Goal: Transaction & Acquisition: Obtain resource

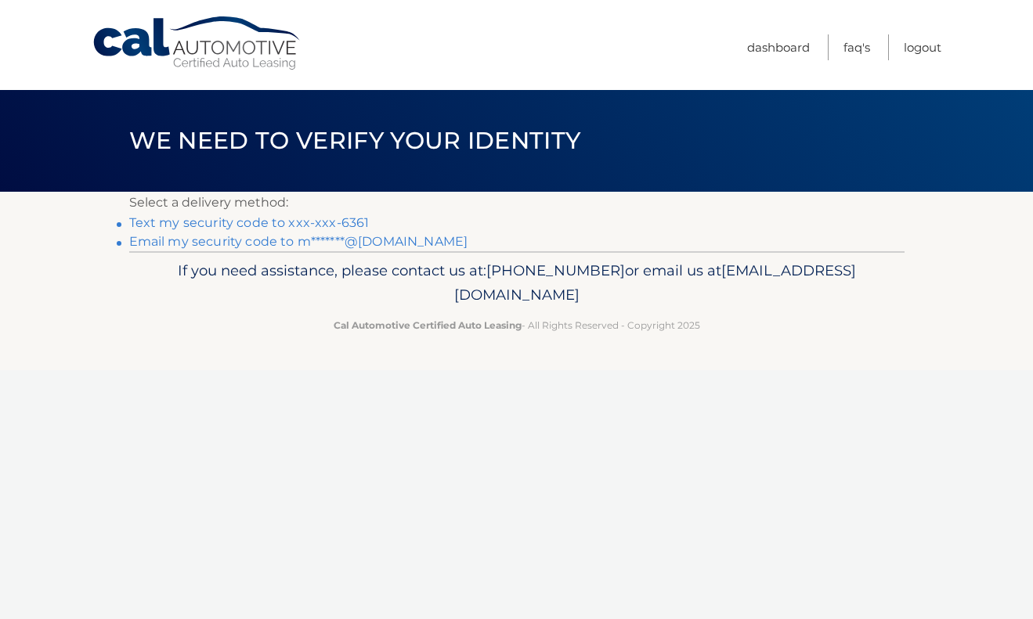
click at [295, 221] on link "Text my security code to xxx-xxx-6361" at bounding box center [249, 222] width 240 height 15
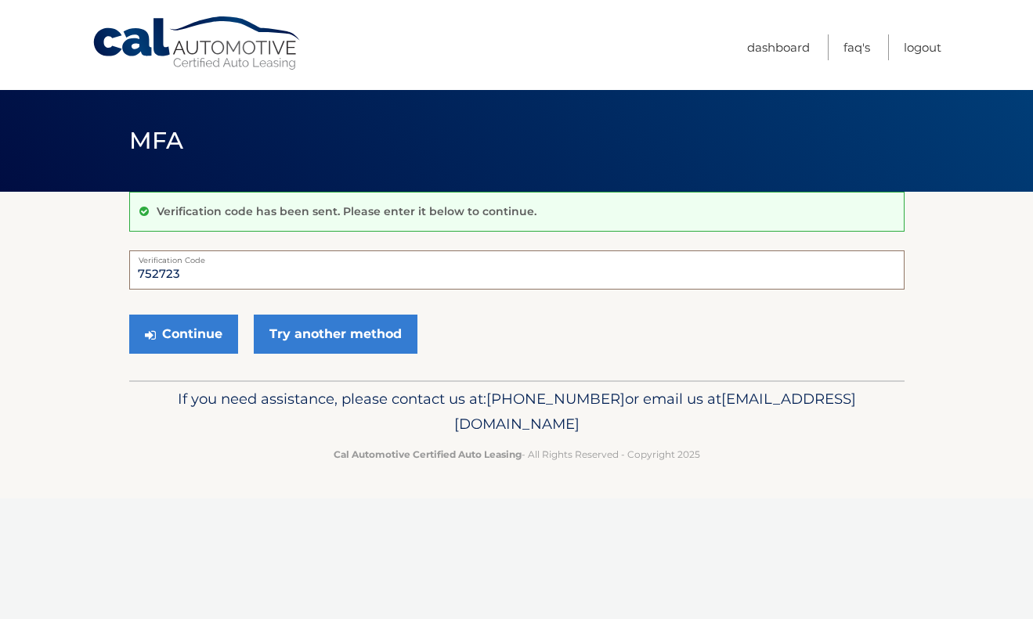
type input "752723"
click at [182, 334] on button "Continue" at bounding box center [183, 334] width 109 height 39
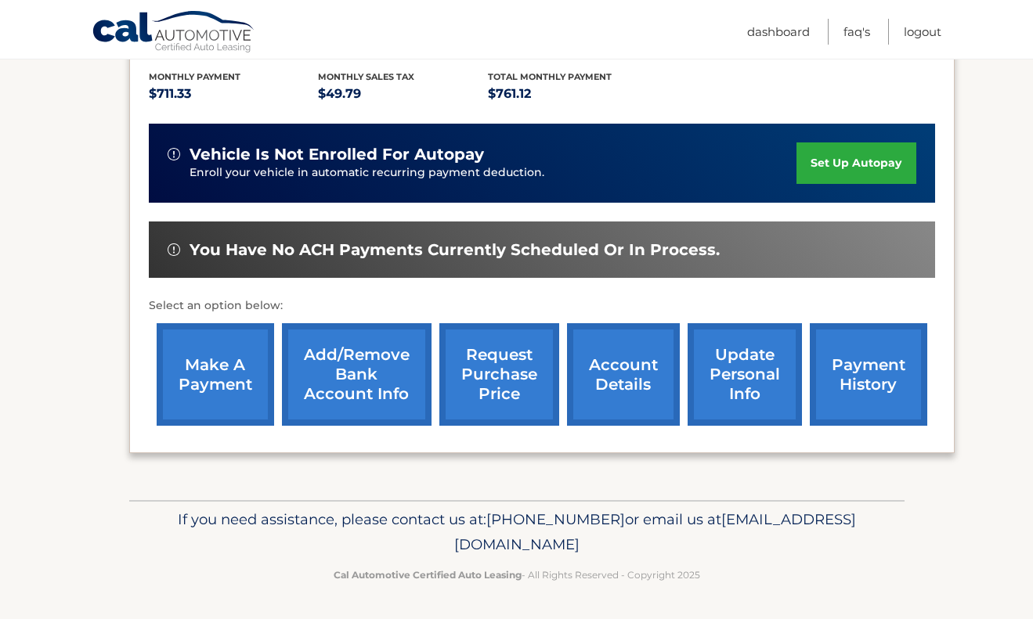
scroll to position [348, 0]
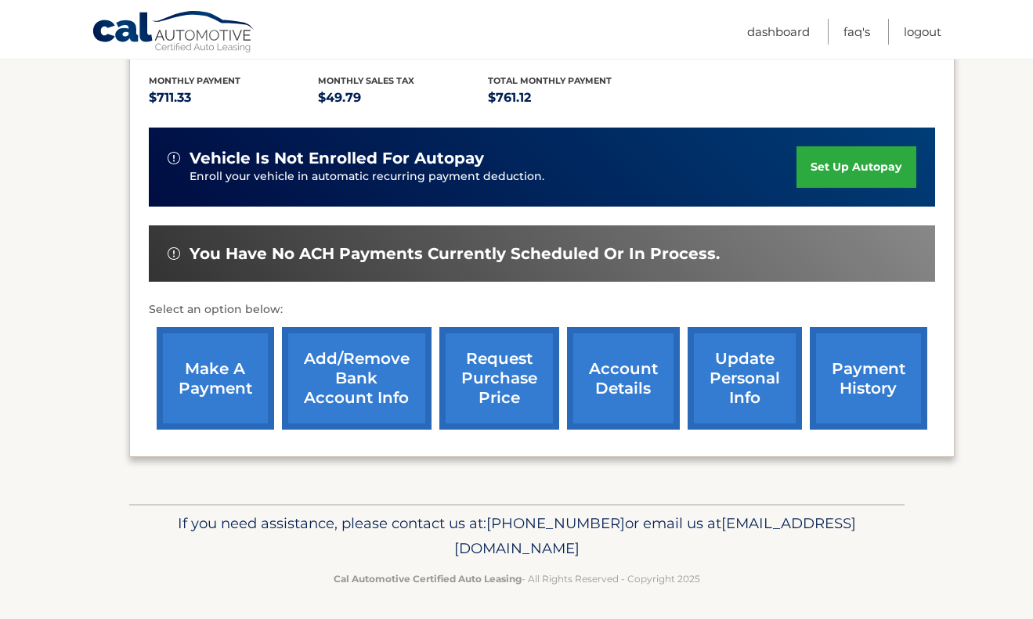
drag, startPoint x: 654, startPoint y: 547, endPoint x: 371, endPoint y: 547, distance: 282.7
click at [371, 547] on p "If you need assistance, please contact us at: [PHONE_NUMBER] or email us at [EM…" at bounding box center [516, 536] width 755 height 50
copy p "[EMAIL_ADDRESS][DOMAIN_NAME]"
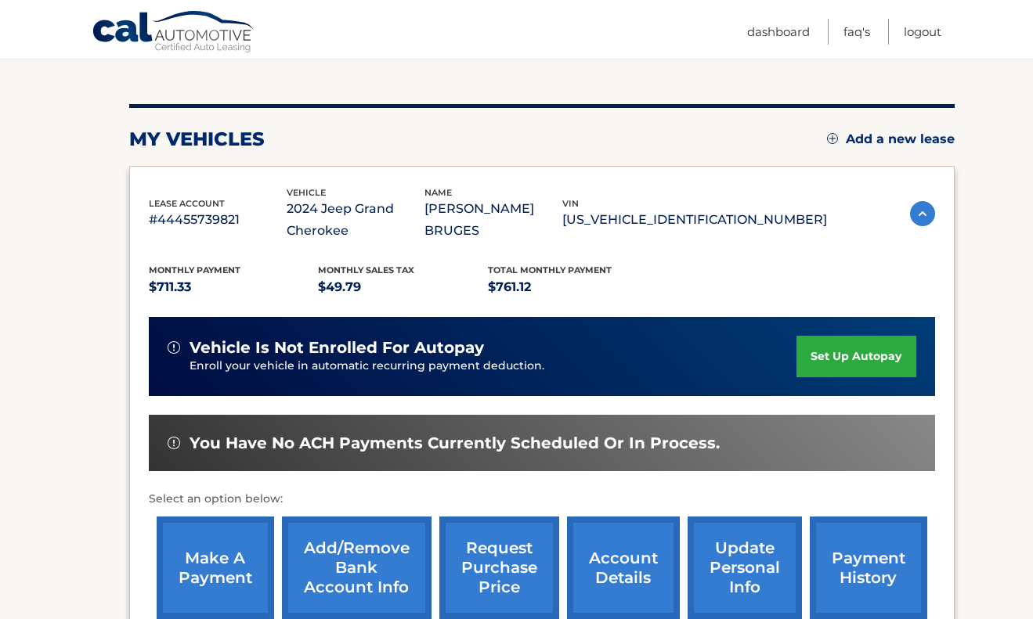
scroll to position [182, 0]
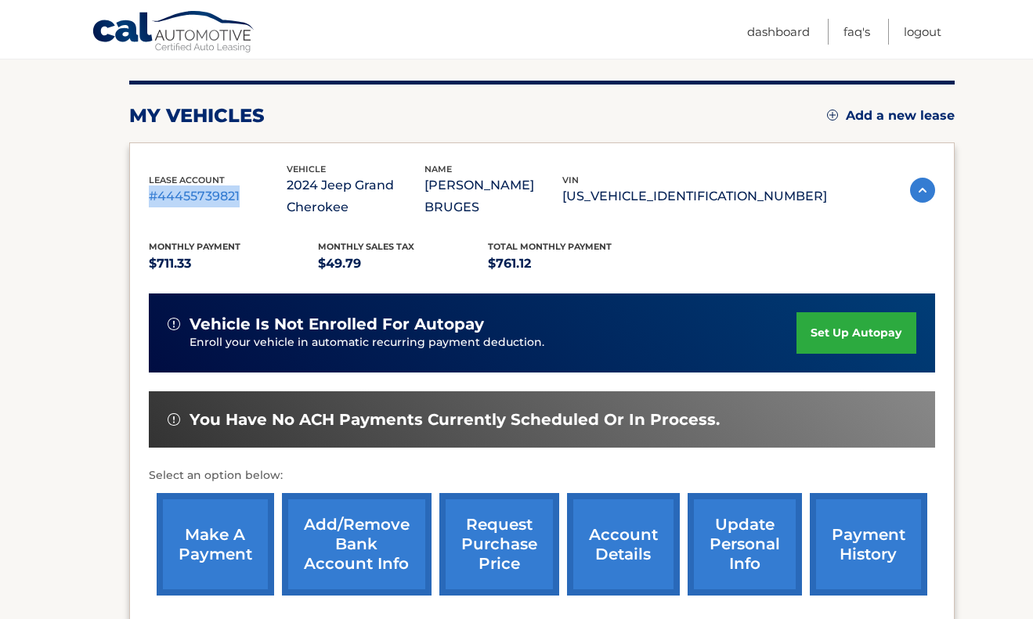
drag, startPoint x: 245, startPoint y: 193, endPoint x: 130, endPoint y: 190, distance: 115.2
click at [130, 190] on div "lease account #44455739821 vehicle 2024 Jeep Grand Cherokee name [PERSON_NAME] …" at bounding box center [541, 384] width 825 height 482
copy p "#44455739821"
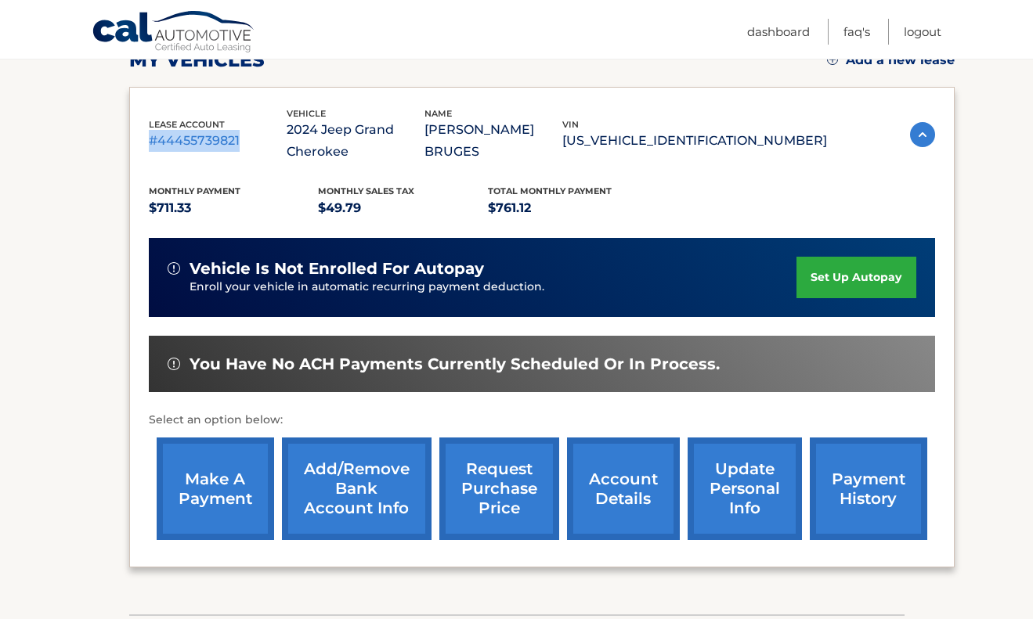
scroll to position [240, 0]
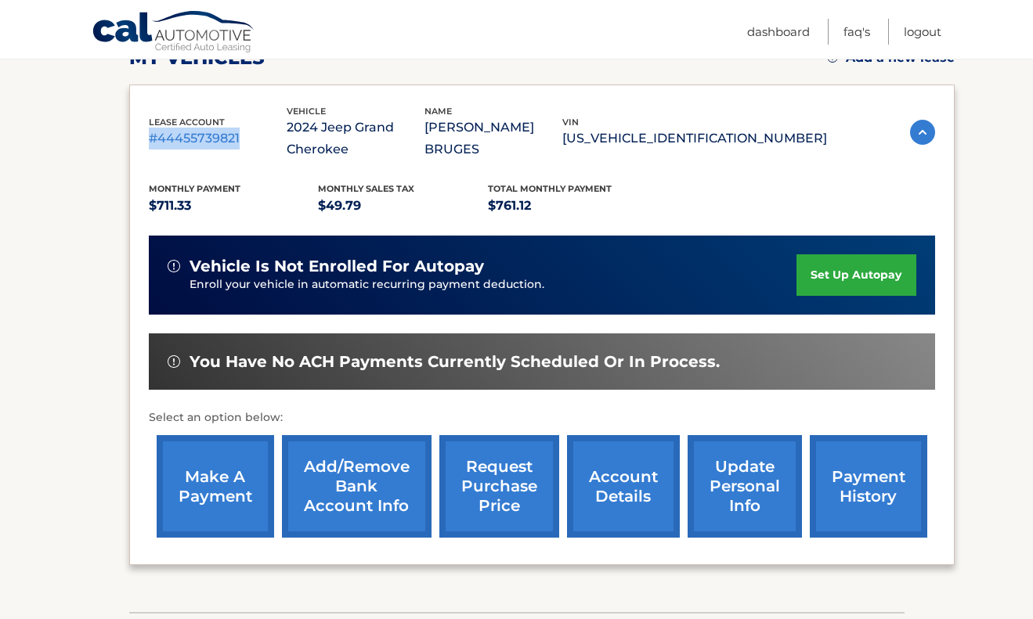
click at [525, 480] on link "request purchase price" at bounding box center [499, 486] width 120 height 103
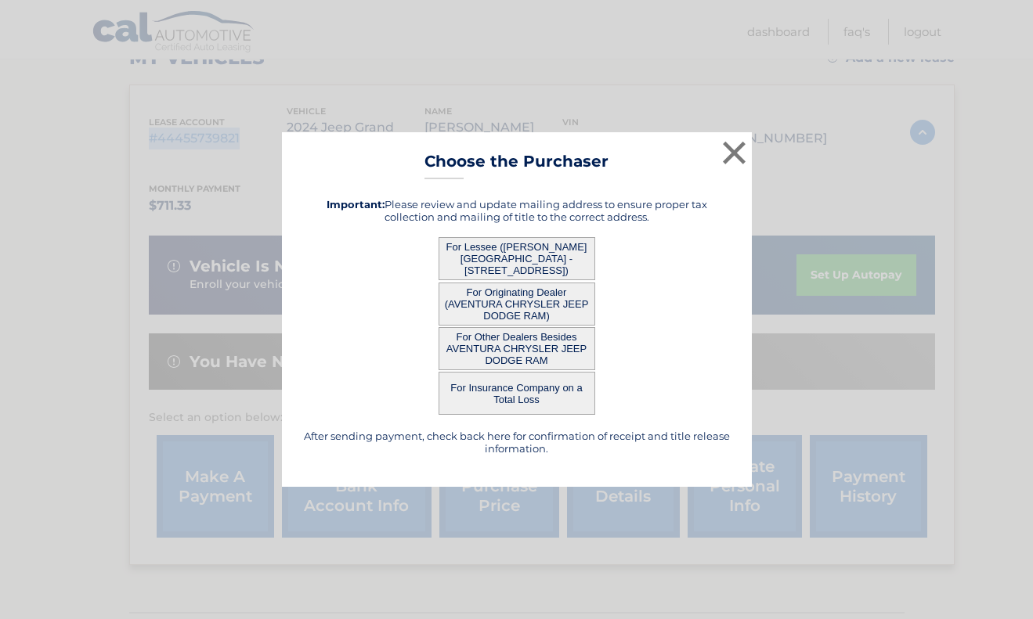
click at [559, 256] on button "For Lessee ([PERSON_NAME] [GEOGRAPHIC_DATA] - [STREET_ADDRESS])" at bounding box center [517, 258] width 157 height 43
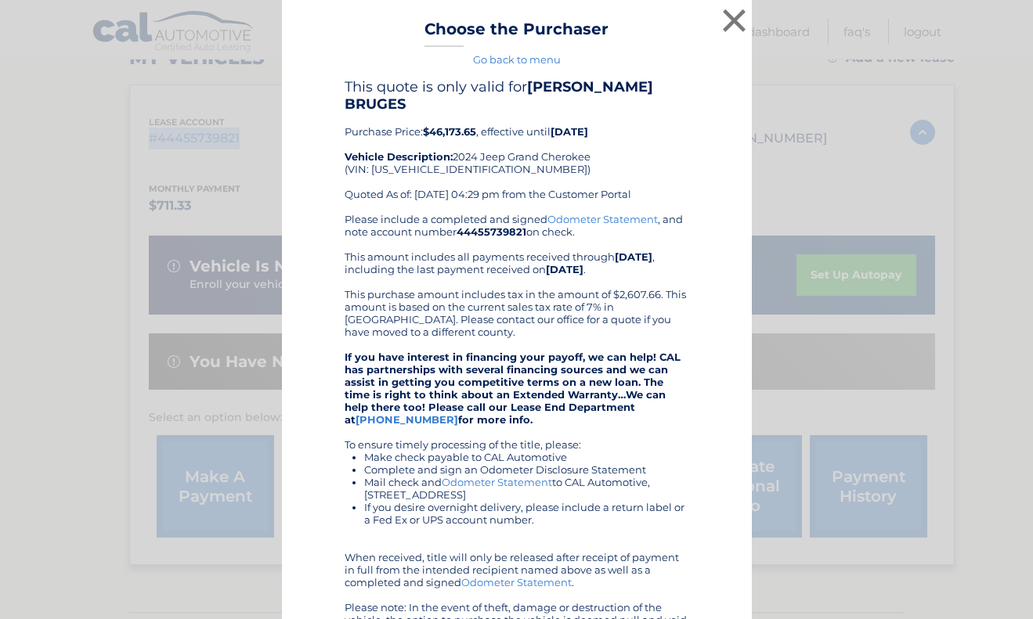
scroll to position [0, 0]
click at [738, 20] on button "×" at bounding box center [734, 20] width 31 height 31
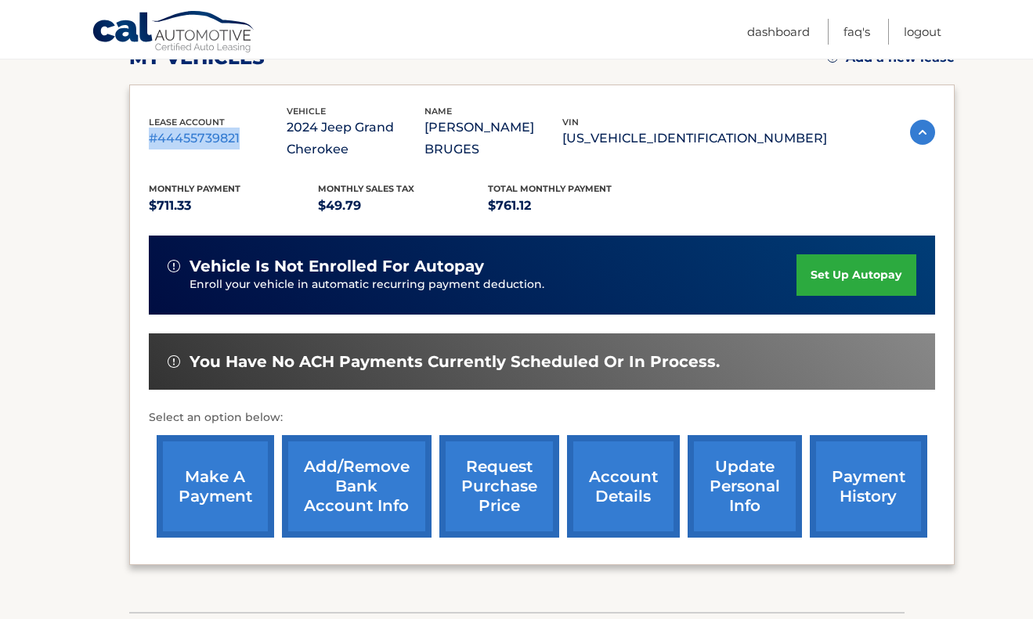
click at [510, 504] on link "request purchase price" at bounding box center [499, 486] width 120 height 103
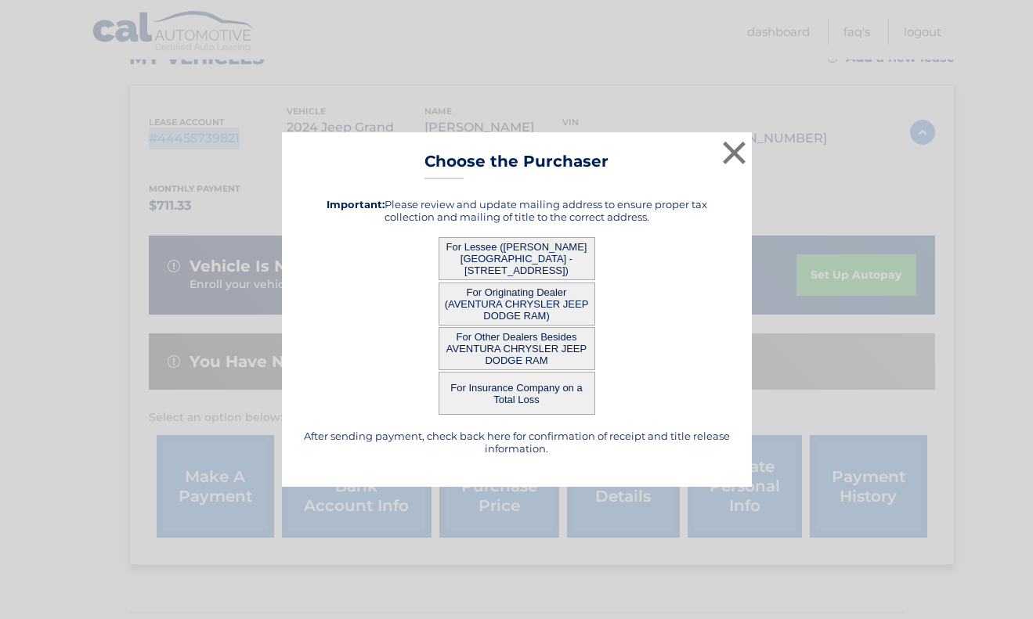
click at [585, 354] on button "For Other Dealers Besides AVENTURA CHRYSLER JEEP DODGE RAM" at bounding box center [517, 348] width 157 height 43
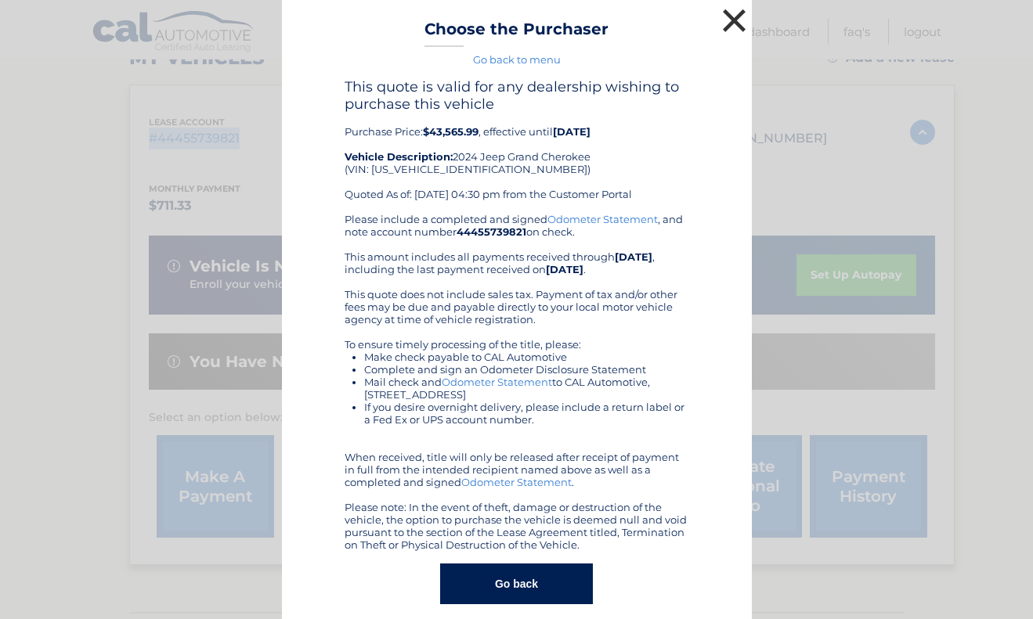
click at [732, 30] on button "×" at bounding box center [734, 20] width 31 height 31
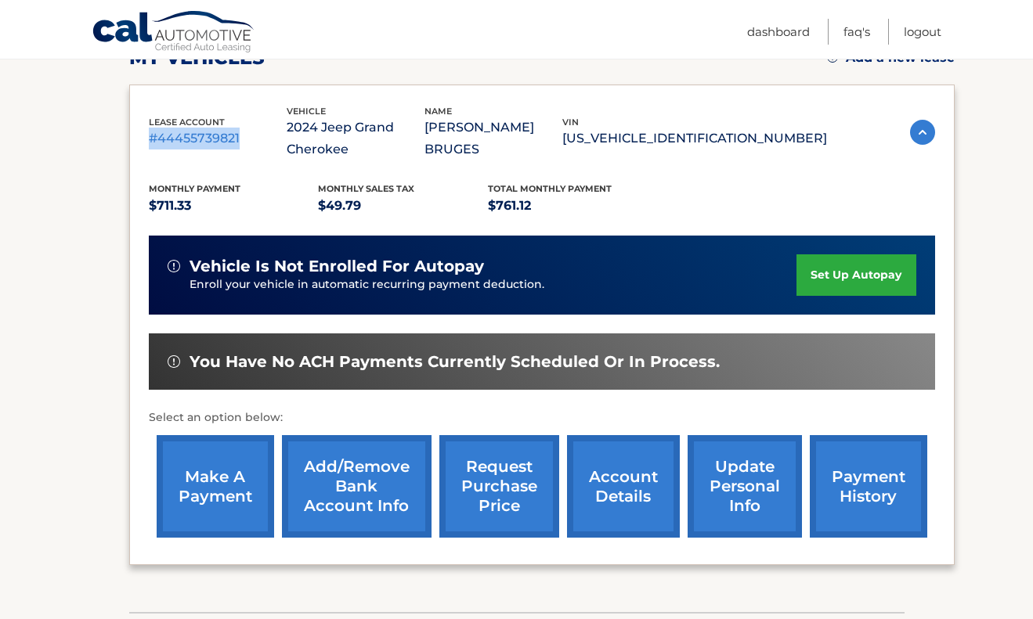
drag, startPoint x: 378, startPoint y: 149, endPoint x: 318, endPoint y: 127, distance: 64.2
click at [318, 127] on p "2024 Jeep Grand Cherokee" at bounding box center [356, 139] width 138 height 44
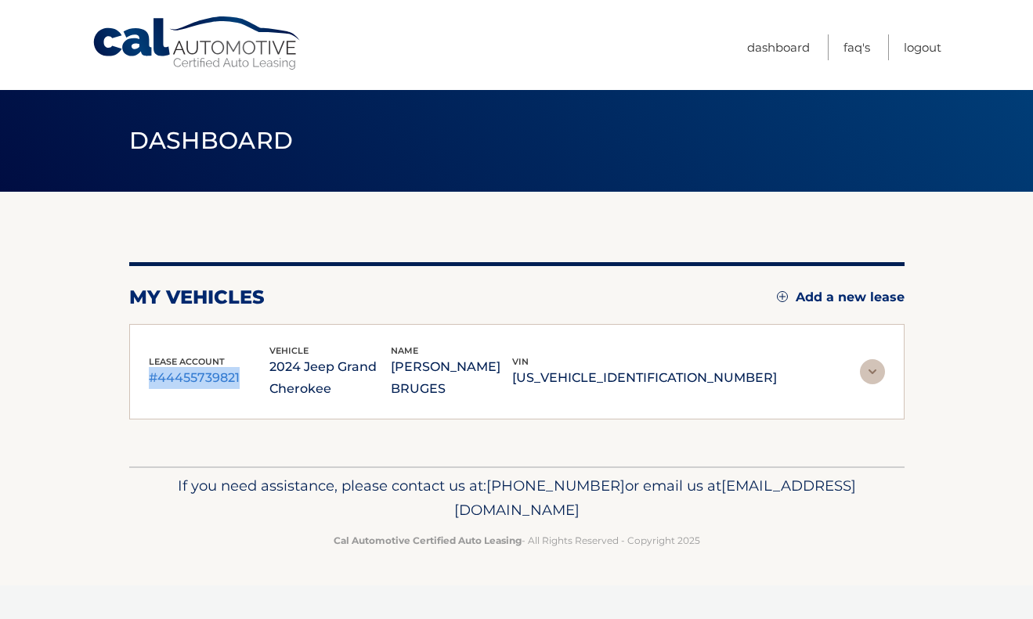
copy p "2024 Jeep Grand Cherokee"
click at [876, 359] on img at bounding box center [872, 371] width 25 height 25
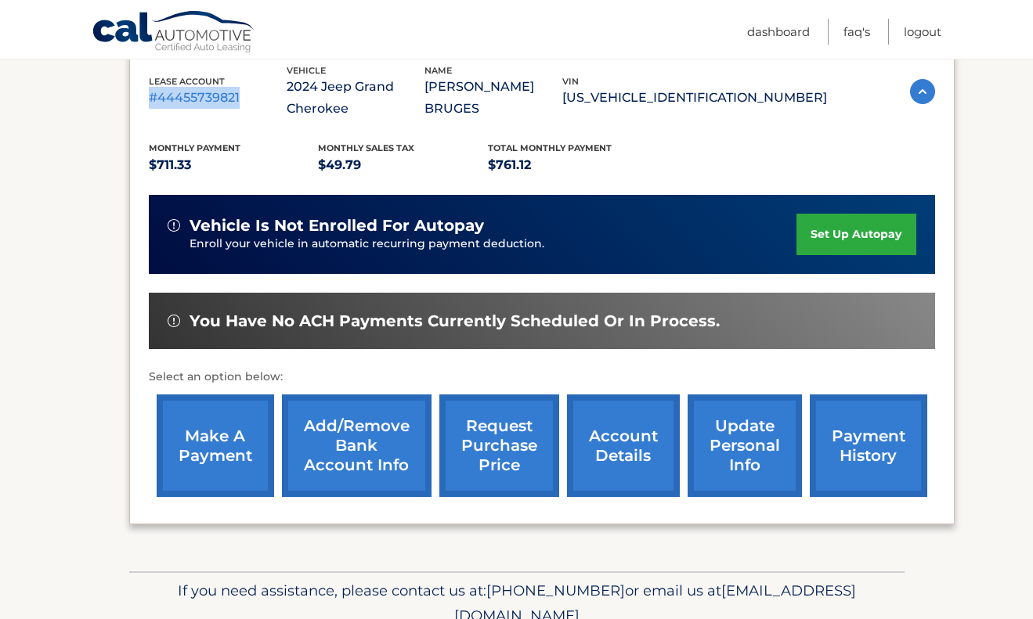
scroll to position [281, 0]
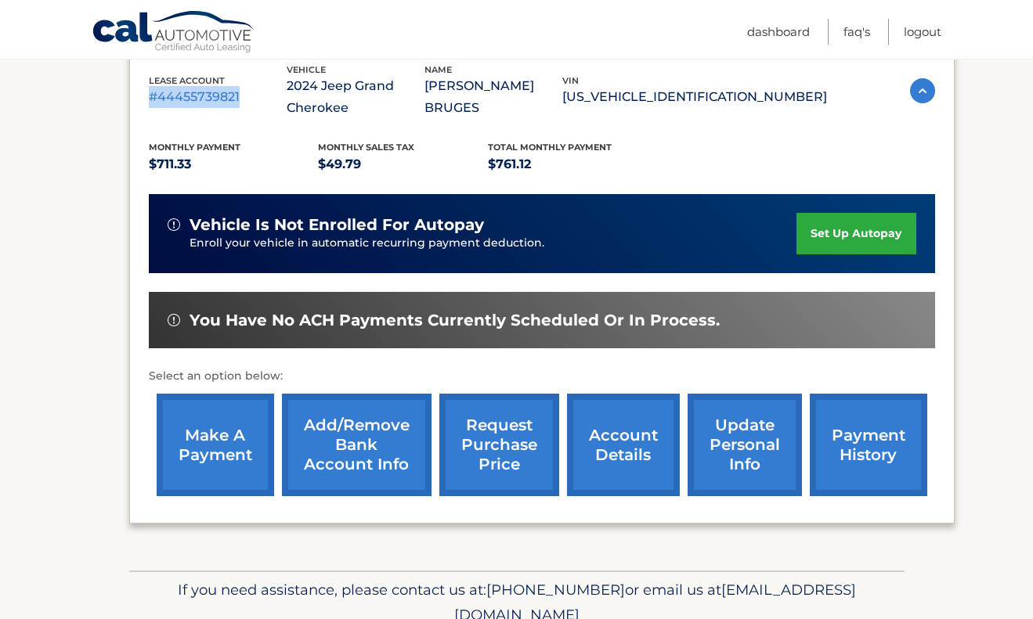
click at [523, 453] on link "request purchase price" at bounding box center [499, 445] width 120 height 103
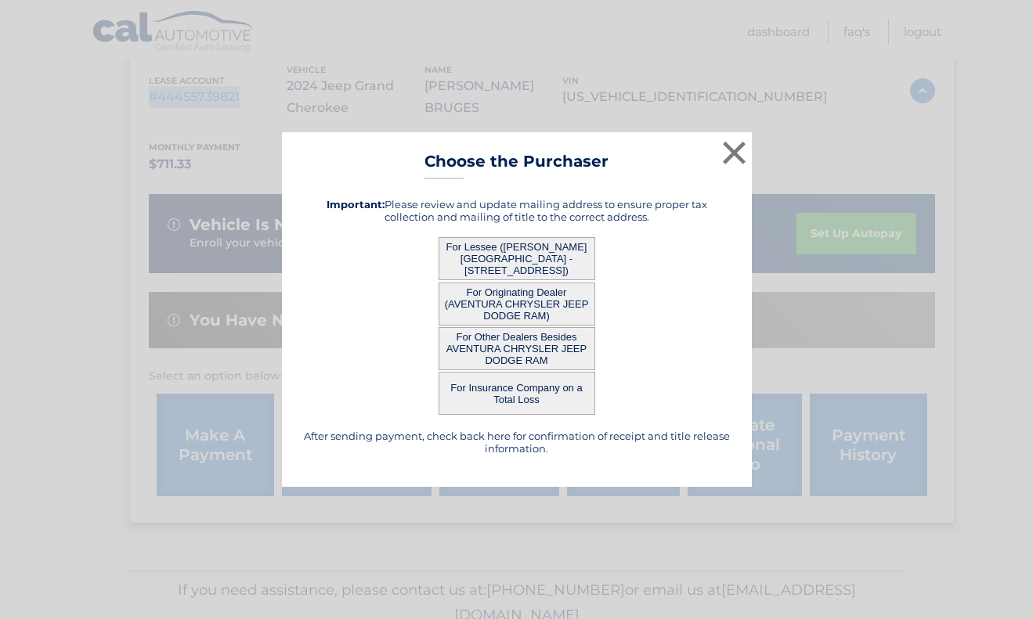
click at [558, 264] on button "For Lessee ([PERSON_NAME] [GEOGRAPHIC_DATA] - [STREET_ADDRESS])" at bounding box center [517, 258] width 157 height 43
click at [545, 265] on div "× Choose the Purchaser Go back to menu After sending payment, check back here f…" at bounding box center [517, 309] width 470 height 355
